Goal: Task Accomplishment & Management: Manage account settings

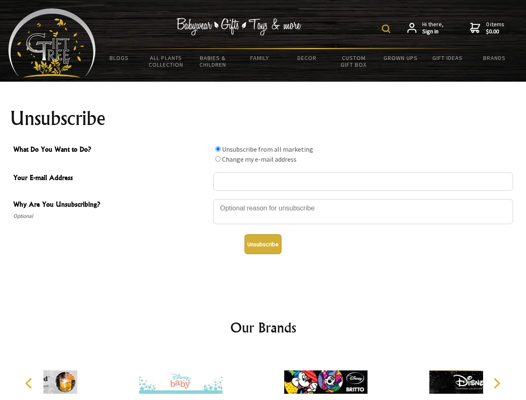
click at [388, 29] on img at bounding box center [386, 29] width 8 height 8
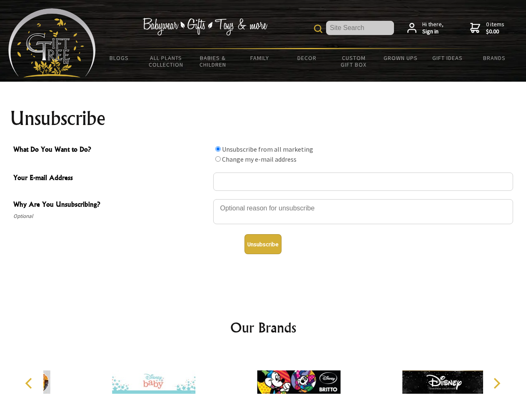
click at [263, 199] on div at bounding box center [363, 212] width 300 height 29
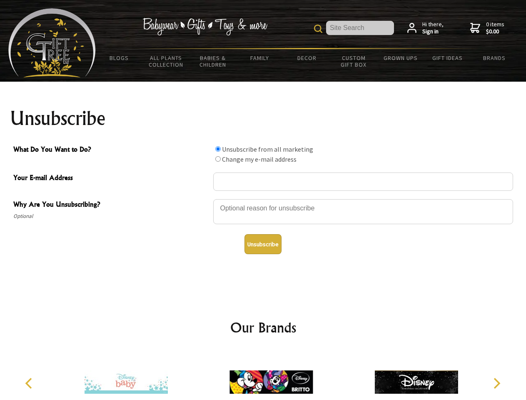
click at [218, 149] on input "What Do You Want to Do?" at bounding box center [217, 148] width 5 height 5
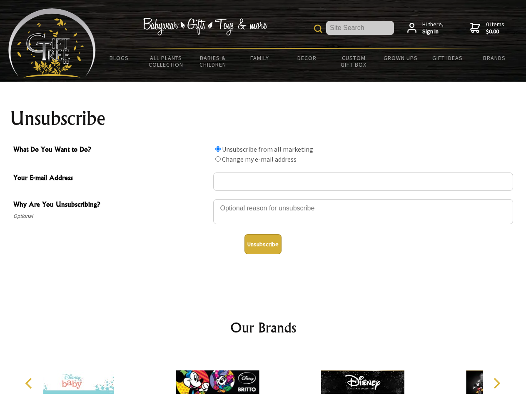
click at [218, 159] on input "What Do You Want to Do?" at bounding box center [217, 158] width 5 height 5
radio input "true"
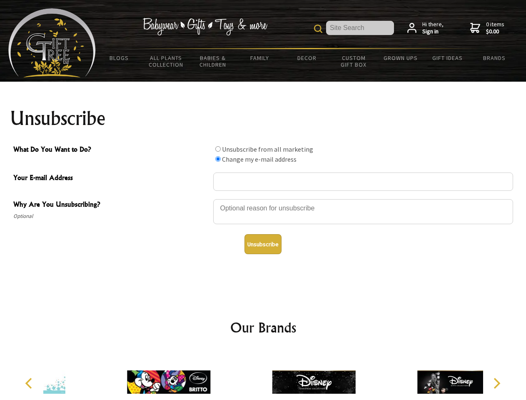
click at [263, 244] on button "Unsubscribe" at bounding box center [263, 244] width 37 height 20
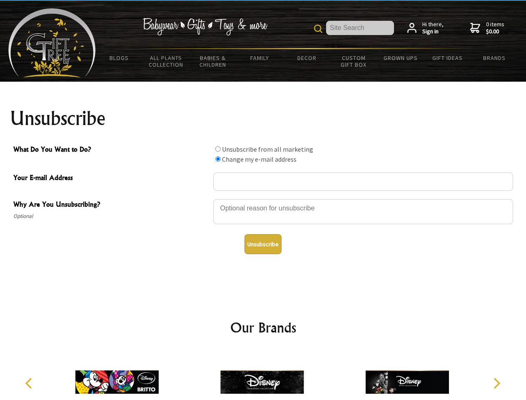
click at [263, 375] on img at bounding box center [261, 382] width 83 height 63
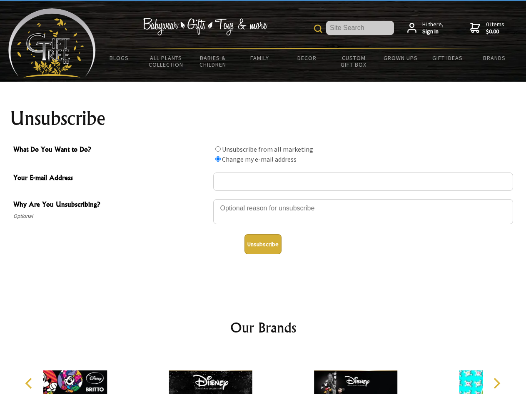
click at [30, 383] on icon "Previous" at bounding box center [29, 383] width 11 height 11
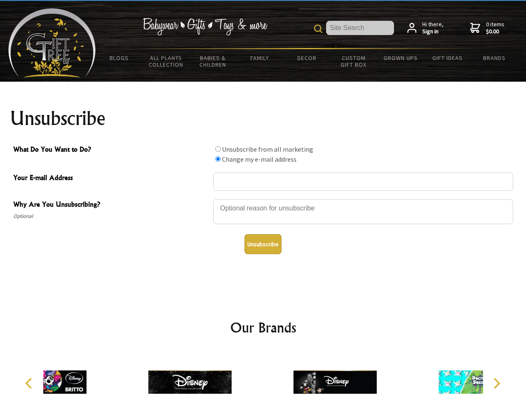
click at [497, 383] on icon "Next" at bounding box center [496, 383] width 11 height 11
